Goal: Task Accomplishment & Management: Use online tool/utility

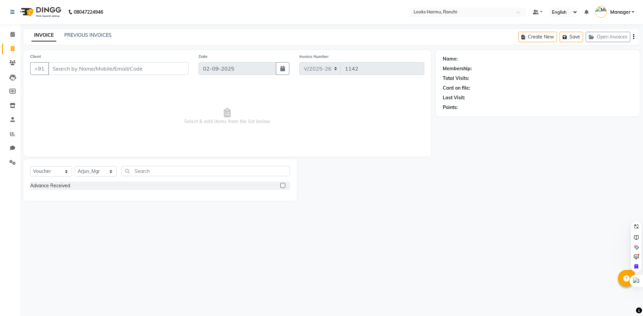
select select "6247"
select select "V"
select select "47538"
drag, startPoint x: 60, startPoint y: 169, endPoint x: 60, endPoint y: 176, distance: 7.0
click at [60, 169] on select "Select Service Product Membership Package Voucher Prepaid Gift Card" at bounding box center [51, 171] width 42 height 10
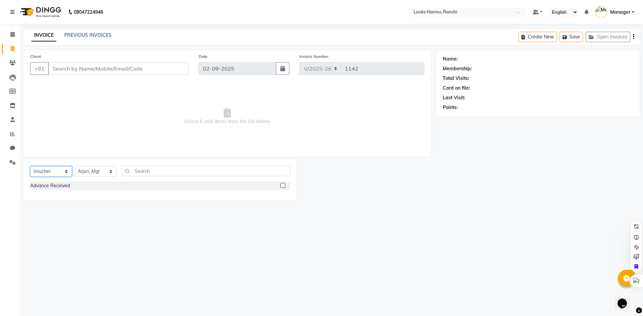
select select "service"
click at [30, 166] on select "Select Service Product Membership Package Voucher Prepaid Gift Card" at bounding box center [51, 171] width 42 height 10
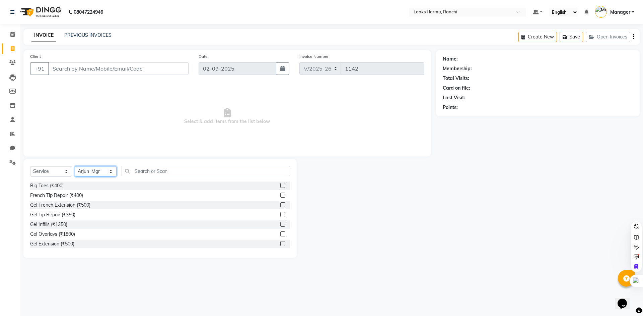
click at [88, 172] on select "Select Stylist [PERSON_NAME] Arman_Noor Counter_Sales [PERSON_NAME] [PERSON_NAM…" at bounding box center [96, 171] width 42 height 10
select select "47156"
click at [75, 166] on select "Select Stylist [PERSON_NAME] Arman_Noor Counter_Sales [PERSON_NAME] [PERSON_NAM…" at bounding box center [96, 171] width 42 height 10
click at [134, 168] on input "text" at bounding box center [206, 171] width 168 height 10
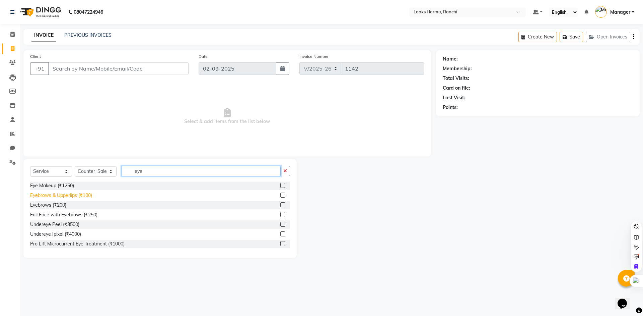
type input "eye"
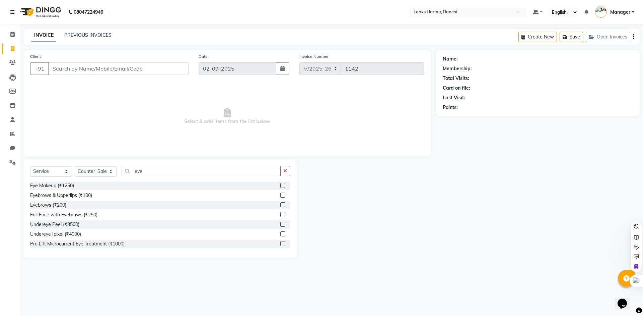
drag, startPoint x: 60, startPoint y: 196, endPoint x: 162, endPoint y: 153, distance: 110.4
click at [61, 196] on div "Eyebrows & Upperlips (₹100)" at bounding box center [61, 195] width 62 height 7
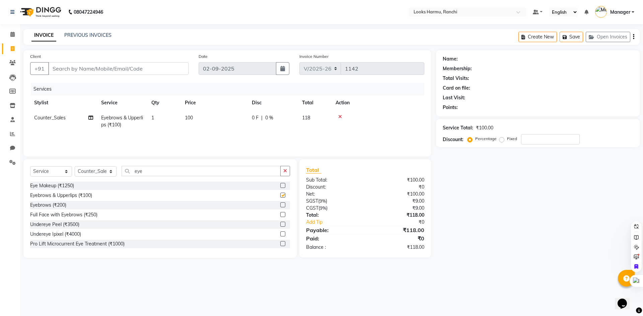
checkbox input "false"
drag, startPoint x: 153, startPoint y: 176, endPoint x: 131, endPoint y: 175, distance: 22.5
click at [131, 175] on input "eye" at bounding box center [201, 171] width 159 height 10
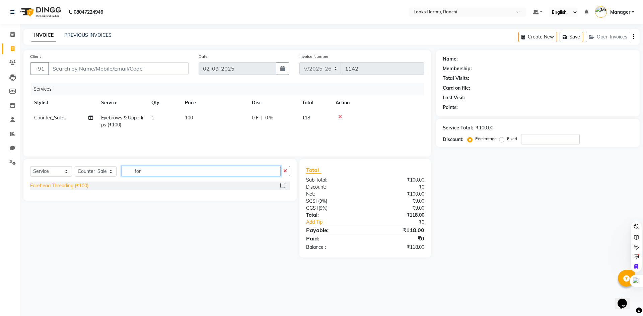
type input "for"
drag, startPoint x: 80, startPoint y: 188, endPoint x: 165, endPoint y: 156, distance: 91.5
click at [81, 187] on div "Forehead Threading (₹100)" at bounding box center [59, 185] width 58 height 7
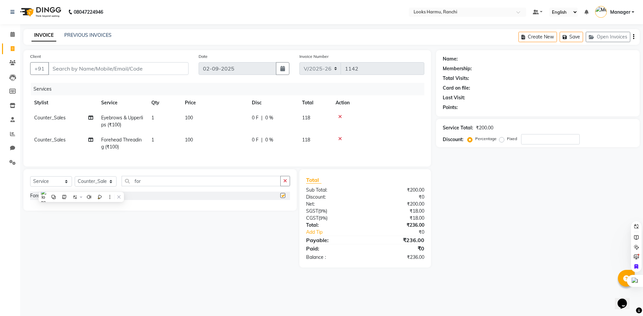
checkbox input "false"
drag, startPoint x: 184, startPoint y: 118, endPoint x: 215, endPoint y: 119, distance: 30.5
click at [186, 118] on td "100" at bounding box center [214, 121] width 67 height 22
select select "47156"
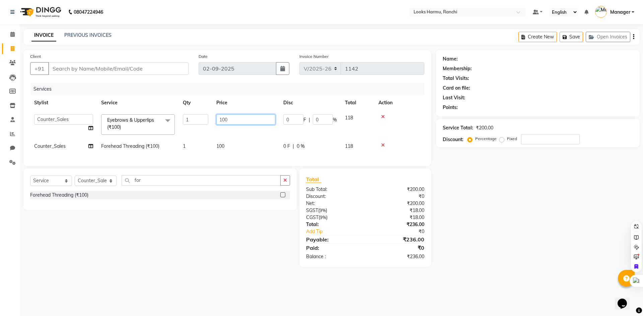
drag, startPoint x: 242, startPoint y: 117, endPoint x: 177, endPoint y: 112, distance: 64.8
click at [184, 115] on tr "[PERSON_NAME] Arman_Noor Counter_Sales [PERSON_NAME] [PERSON_NAME] LALIT LAXMI_…" at bounding box center [227, 124] width 394 height 28
type input "120"
click at [224, 143] on td "100" at bounding box center [245, 146] width 67 height 15
select select "47156"
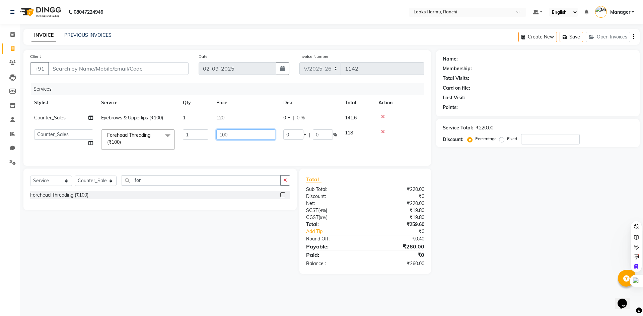
drag, startPoint x: 189, startPoint y: 128, endPoint x: 154, endPoint y: 129, distance: 34.8
click at [155, 129] on tr "[PERSON_NAME] Arman_Noor Counter_Sales [PERSON_NAME] [PERSON_NAME] LALIT LAXMI_…" at bounding box center [227, 140] width 394 height 28
type input "60"
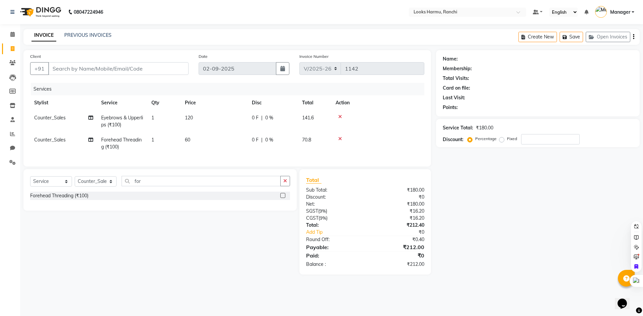
click at [208, 17] on nav "08047224946 Select Location × Looks Harmu, Ranchi Default Panel My Panel Englis…" at bounding box center [321, 12] width 643 height 24
drag, startPoint x: 153, startPoint y: 188, endPoint x: 130, endPoint y: 187, distance: 22.8
click at [130, 186] on input "for" at bounding box center [201, 181] width 159 height 10
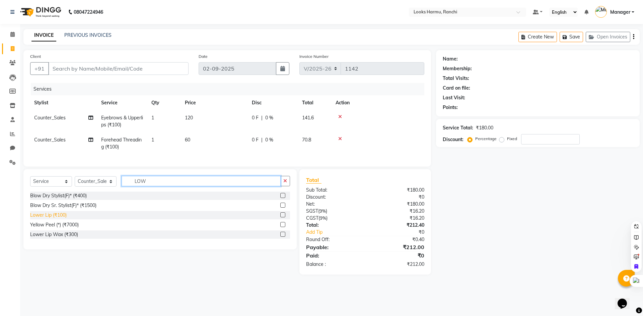
type input "LOW"
click at [63, 219] on div "Lower Lip (₹100)" at bounding box center [48, 215] width 36 height 7
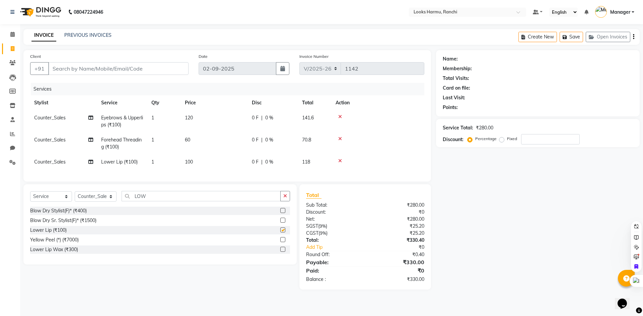
checkbox input "false"
click at [190, 159] on span "100" at bounding box center [189, 162] width 8 height 6
select select "47156"
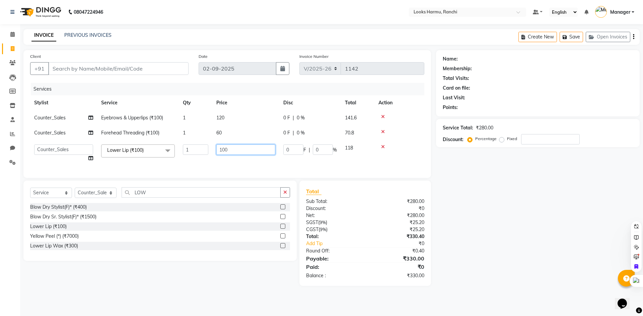
click at [207, 152] on tr "[PERSON_NAME] Arman_Noor Counter_Sales [PERSON_NAME] Irfan_Pdct [PERSON_NAME] L…" at bounding box center [227, 153] width 394 height 25
type input "60"
drag, startPoint x: 184, startPoint y: 40, endPoint x: 144, endPoint y: 64, distance: 47.0
click at [183, 40] on div "INVOICE PREVIOUS INVOICES Create New Save Open Invoices" at bounding box center [331, 37] width 616 height 16
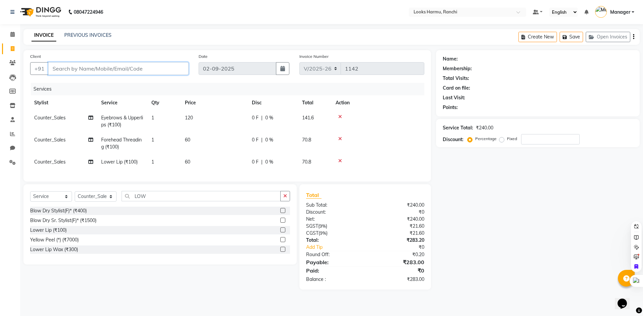
click at [144, 64] on input "Client" at bounding box center [118, 68] width 140 height 13
click at [78, 67] on input "Client" at bounding box center [118, 68] width 140 height 13
type input "9"
type input "0"
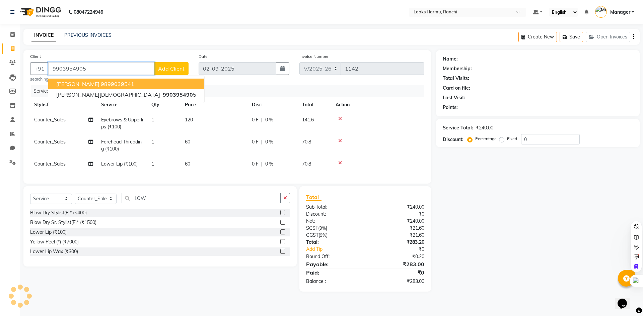
type input "9903954905"
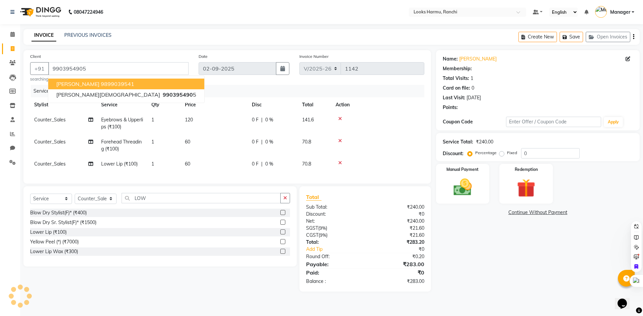
select select "1: Object"
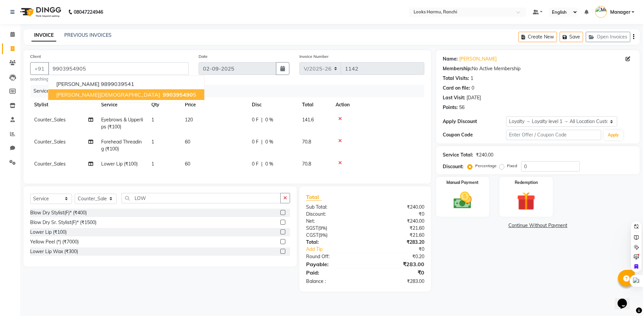
click at [163, 95] on span "990395490" at bounding box center [178, 94] width 30 height 7
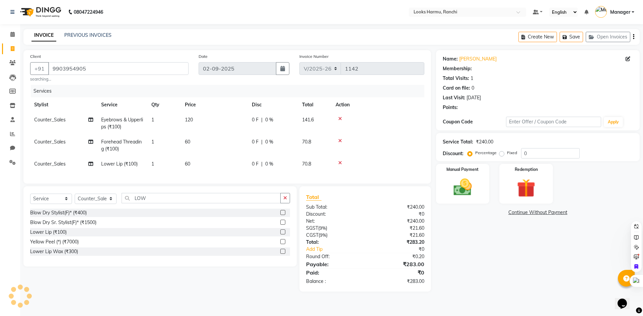
select select "1: Object"
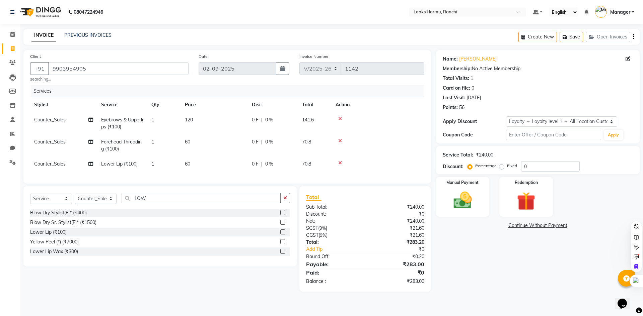
click at [309, 145] on span "70.8" at bounding box center [306, 142] width 9 height 6
select select "47156"
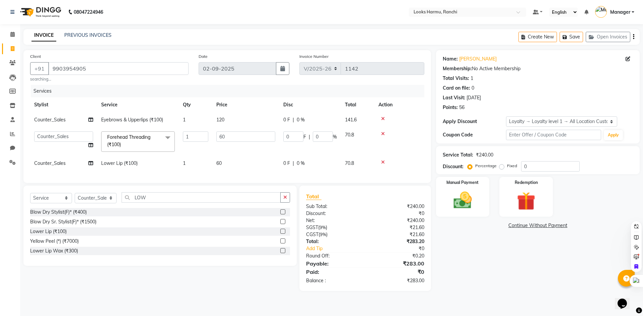
click at [299, 165] on span "0 %" at bounding box center [301, 163] width 8 height 7
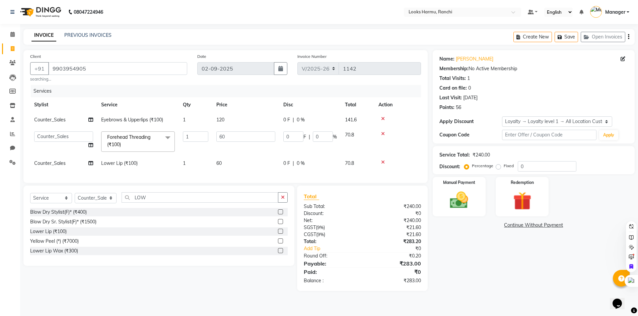
select select "47156"
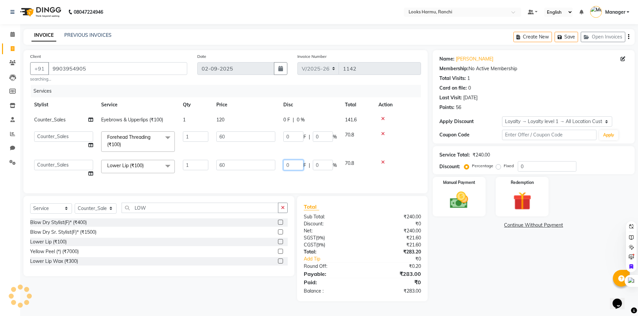
drag, startPoint x: 288, startPoint y: 165, endPoint x: 280, endPoint y: 166, distance: 7.8
click at [281, 166] on td "0 F | 0 %" at bounding box center [310, 168] width 62 height 25
type input "12"
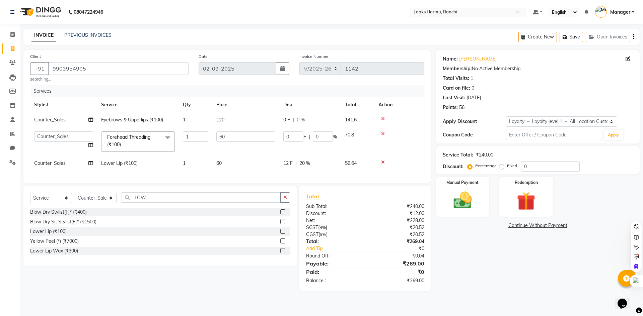
click at [292, 45] on main "INVOICE PREVIOUS INVOICES Create New Save Open Invoices Client [PHONE_NUMBER] s…" at bounding box center [331, 165] width 623 height 272
click at [293, 162] on div "12 F | 20 %" at bounding box center [310, 163] width 54 height 7
select select "47156"
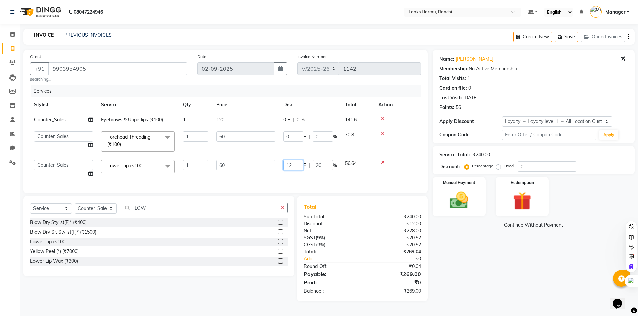
click at [299, 166] on input "12" at bounding box center [293, 165] width 20 height 10
type input "11.5"
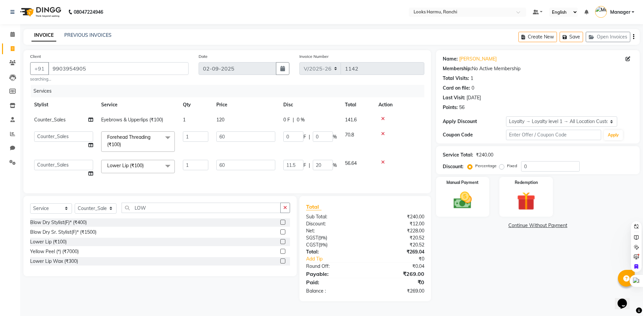
click at [319, 41] on div "INVOICE PREVIOUS INVOICES Create New Save Open Invoices" at bounding box center [331, 37] width 616 height 16
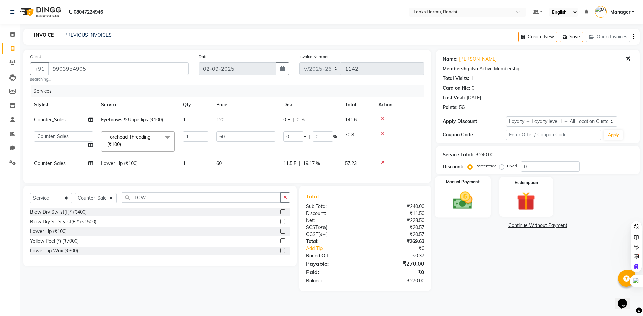
click at [477, 207] on img at bounding box center [462, 200] width 31 height 22
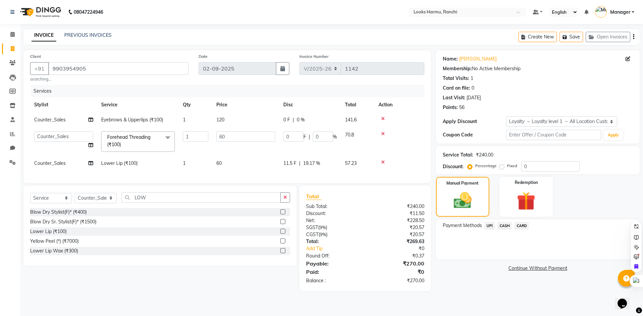
click at [502, 227] on span "CASH" at bounding box center [504, 226] width 14 height 8
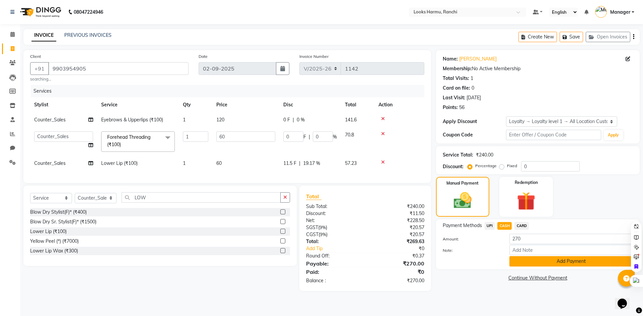
click at [528, 258] on button "Add Payment" at bounding box center [571, 261] width 124 height 10
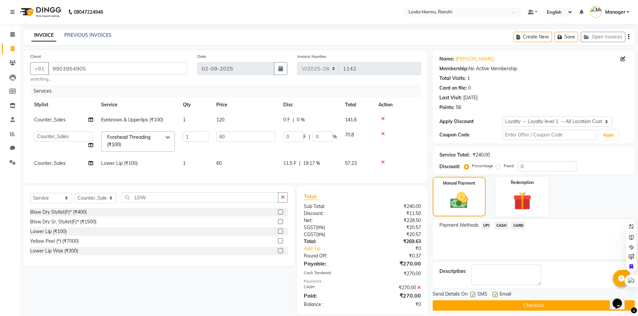
click at [532, 308] on button "Checkout" at bounding box center [534, 306] width 202 height 10
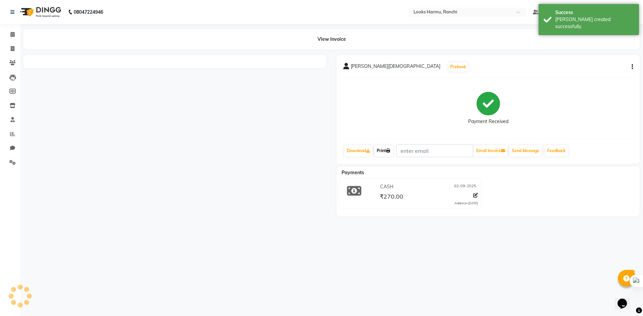
click at [382, 154] on link "Print" at bounding box center [383, 150] width 19 height 11
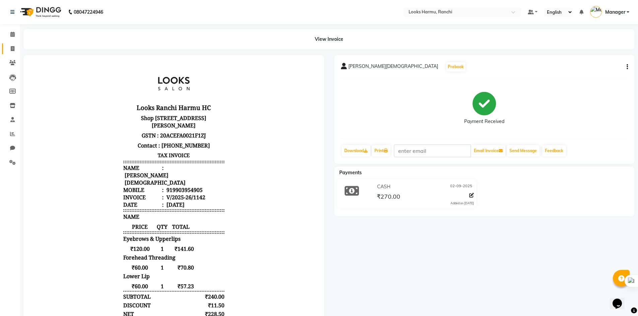
click at [8, 50] on span at bounding box center [13, 49] width 12 height 8
select select "service"
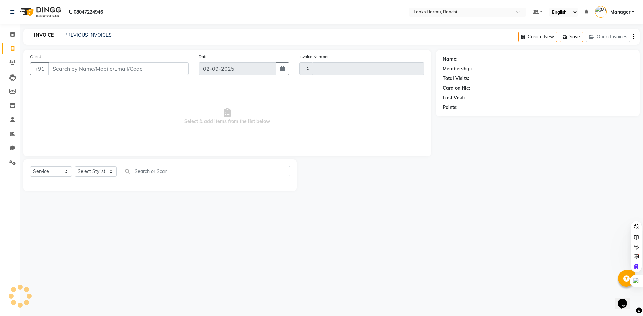
type input "1143"
select select "6247"
select select "V"
select select "47538"
